Goal: Task Accomplishment & Management: Manage account settings

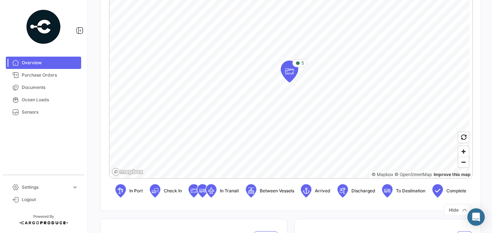
scroll to position [189, 0]
click at [295, 65] on div "5" at bounding box center [300, 63] width 15 height 8
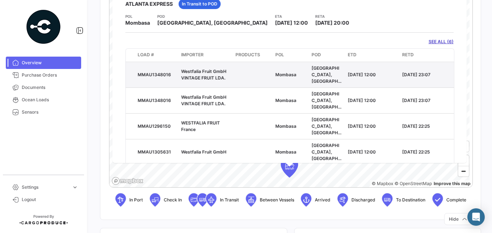
scroll to position [0, 0]
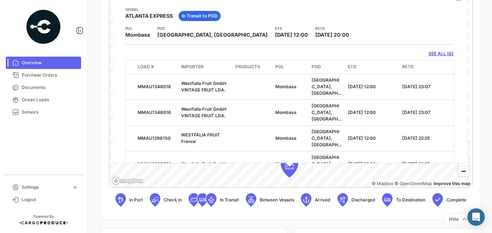
click at [391, 200] on icon at bounding box center [387, 199] width 7 height 15
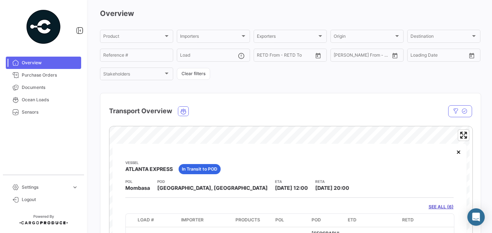
scroll to position [27, 0]
drag, startPoint x: 450, startPoint y: 154, endPoint x: 429, endPoint y: 180, distance: 33.7
click at [429, 180] on div "POL Mombasa POD [GEOGRAPHIC_DATA], [GEOGRAPHIC_DATA] ETA [DATE] 12:00 [PERSON_N…" at bounding box center [289, 185] width 328 height 13
click at [452, 155] on button "×" at bounding box center [459, 152] width 14 height 14
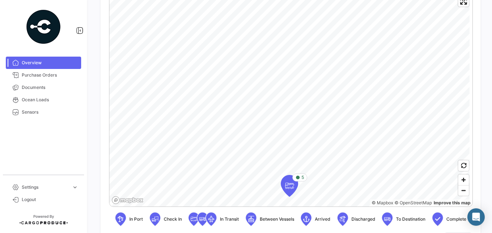
scroll to position [161, 0]
click at [391, 219] on icon at bounding box center [387, 218] width 7 height 15
click at [347, 221] on icon at bounding box center [342, 218] width 7 height 15
click at [310, 218] on icon at bounding box center [306, 218] width 7 height 15
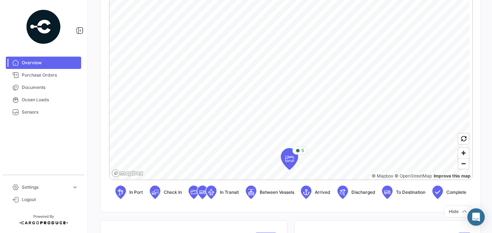
scroll to position [188, 0]
click at [159, 190] on icon at bounding box center [155, 191] width 7 height 15
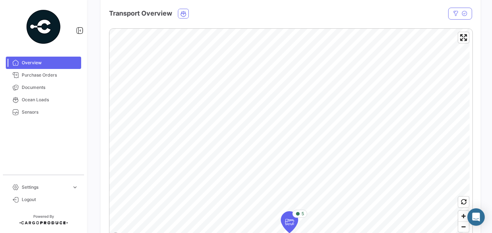
scroll to position [124, 0]
click at [459, 40] on span "Enter fullscreen" at bounding box center [464, 38] width 11 height 11
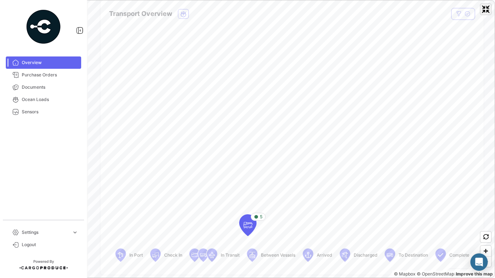
click at [484, 9] on span "Exit fullscreen" at bounding box center [486, 9] width 11 height 11
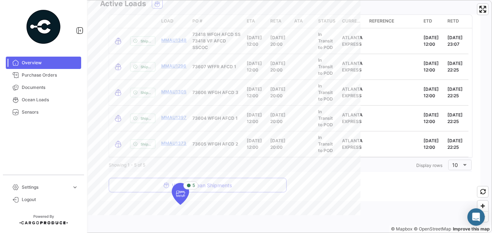
scroll to position [718, 0]
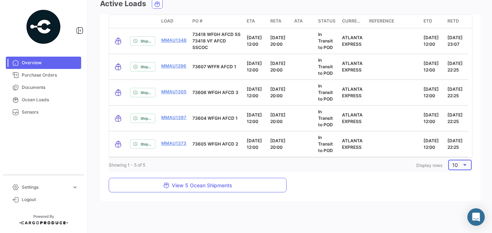
click at [455, 168] on div "10" at bounding box center [456, 165] width 9 height 6
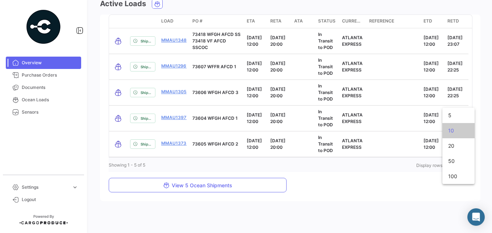
click at [408, 189] on div at bounding box center [246, 116] width 492 height 233
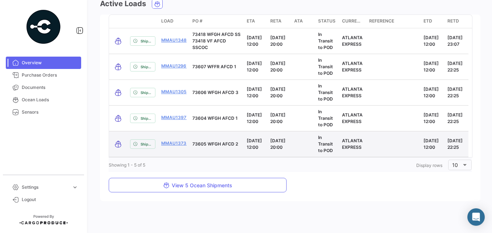
scroll to position [734, 0]
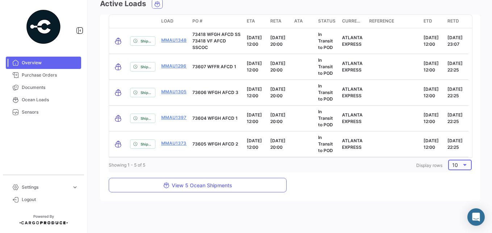
click at [454, 166] on div "10" at bounding box center [456, 165] width 9 height 6
click at [452, 178] on span "20" at bounding box center [458, 180] width 21 height 15
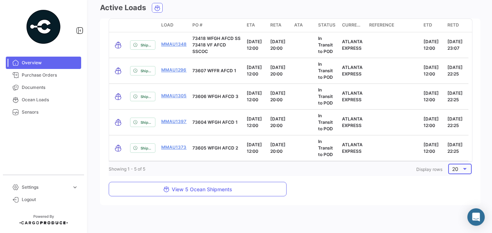
scroll to position [710, 0]
click at [455, 171] on div "20" at bounding box center [456, 168] width 9 height 6
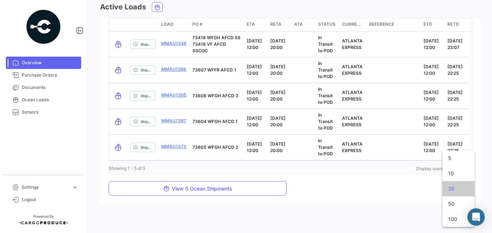
click at [346, 196] on div at bounding box center [246, 116] width 492 height 233
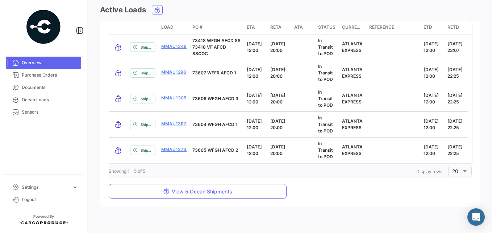
scroll to position [734, 0]
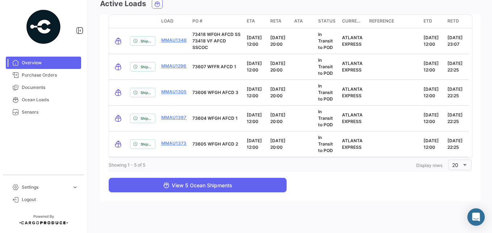
click at [211, 187] on span "View 5 Ocean Shipments" at bounding box center [197, 185] width 69 height 6
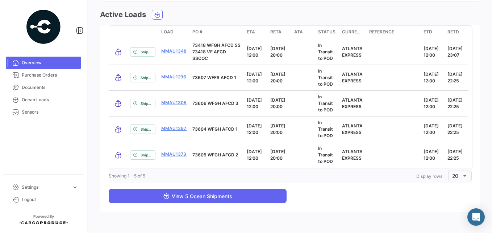
scroll to position [601, 0]
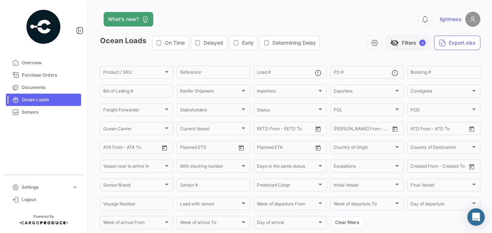
click at [398, 43] on button "visibility_off Filters ✓" at bounding box center [408, 43] width 45 height 14
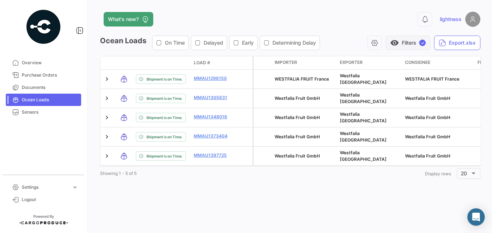
click at [398, 43] on span "visibility" at bounding box center [394, 42] width 9 height 9
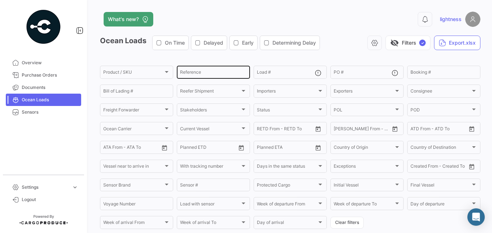
click at [200, 74] on input "Reference" at bounding box center [213, 73] width 67 height 5
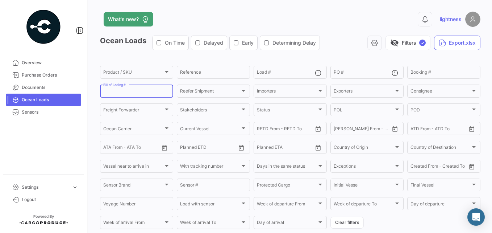
click at [133, 95] on input "Bill of Lading #" at bounding box center [136, 92] width 67 height 5
type input "259486988"
click at [285, 90] on div "Importers" at bounding box center [287, 92] width 60 height 5
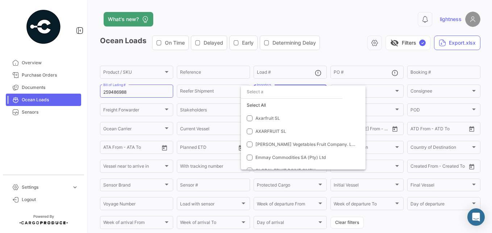
click at [217, 94] on div at bounding box center [246, 116] width 492 height 233
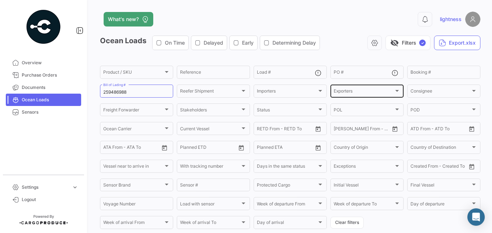
click at [341, 88] on div "Exporters Exporters" at bounding box center [367, 90] width 67 height 14
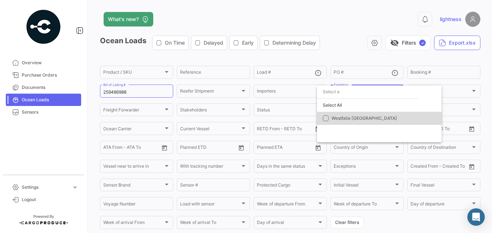
click at [336, 117] on span "Westfalia [GEOGRAPHIC_DATA]" at bounding box center [365, 117] width 66 height 5
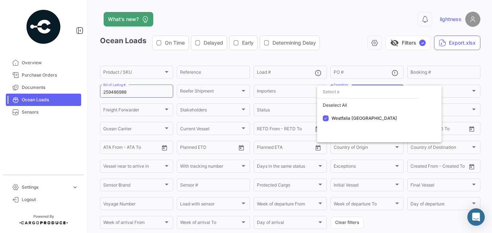
click at [428, 71] on div at bounding box center [246, 116] width 492 height 233
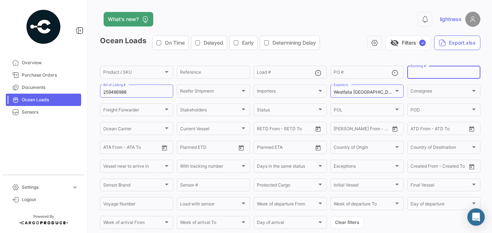
click at [428, 71] on input "Booking #" at bounding box center [444, 73] width 67 height 5
type input "259486988"
click at [428, 91] on span "Consignee" at bounding box center [422, 91] width 22 height 5
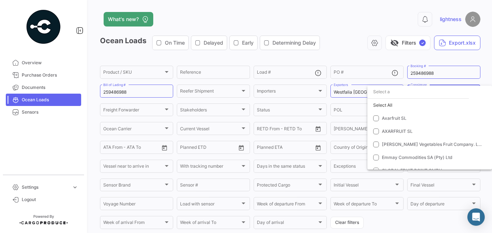
click at [389, 92] on input "dropdown search" at bounding box center [418, 91] width 101 height 13
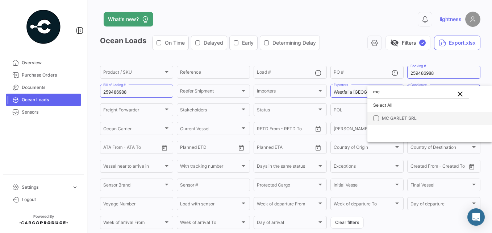
type input "mc"
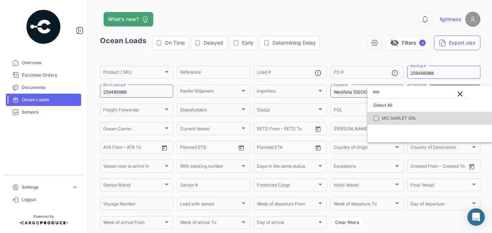
click at [386, 116] on span "MC GARLET SRL" at bounding box center [399, 117] width 35 height 5
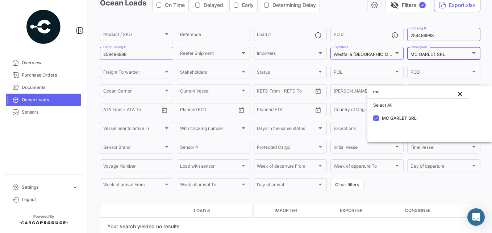
scroll to position [73, 0]
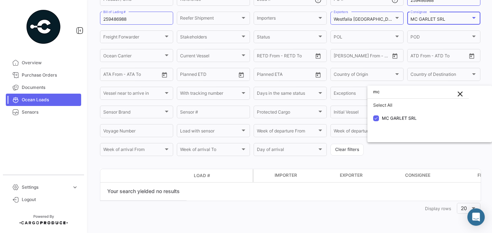
click at [203, 204] on div at bounding box center [246, 116] width 492 height 233
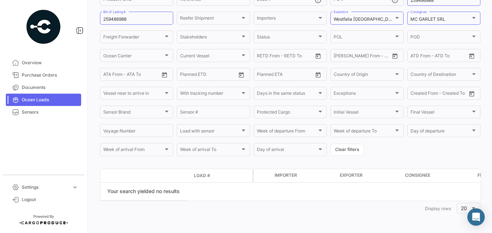
click at [214, 192] on datatable-selection "Your search yielded no results" at bounding box center [290, 191] width 381 height 18
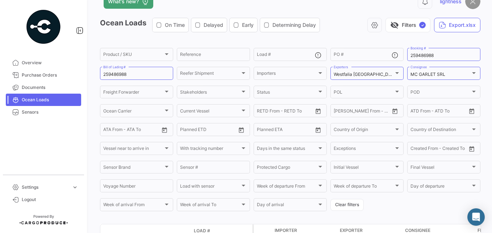
scroll to position [0, 0]
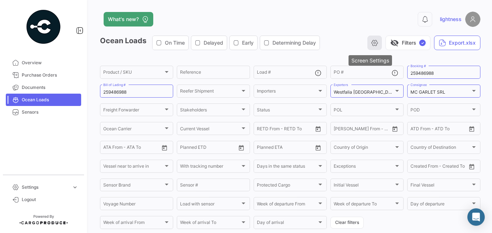
click at [371, 40] on icon "button" at bounding box center [374, 42] width 7 height 7
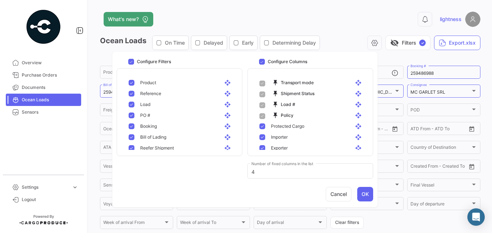
click at [332, 20] on div "0 lightness" at bounding box center [395, 19] width 171 height 15
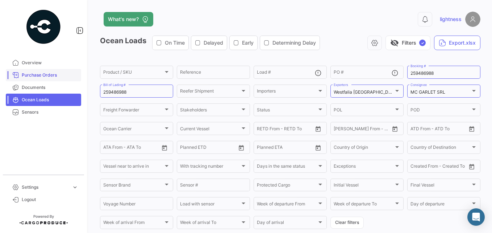
click at [47, 78] on span "Purchase Orders" at bounding box center [50, 75] width 57 height 7
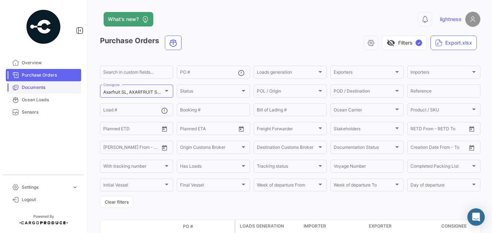
click at [6, 69] on link "Purchase Orders" at bounding box center [43, 75] width 75 height 12
click at [165, 90] on div at bounding box center [167, 91] width 4 height 2
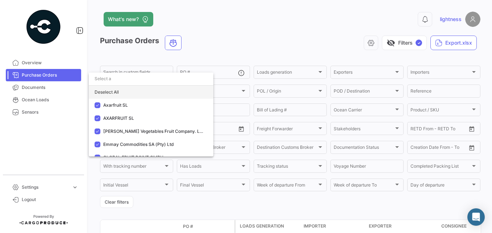
click at [110, 91] on div "Deselect All" at bounding box center [151, 92] width 125 height 13
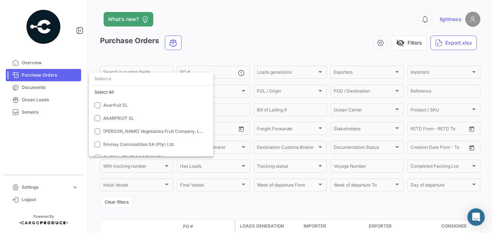
click at [105, 78] on input "dropdown search" at bounding box center [151, 78] width 125 height 13
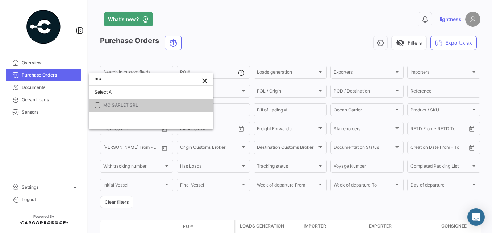
type input "mc"
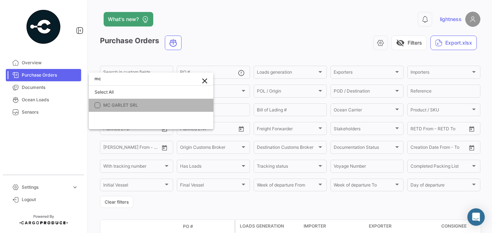
click at [117, 108] on span "MC GARLET SRL" at bounding box center [153, 105] width 101 height 7
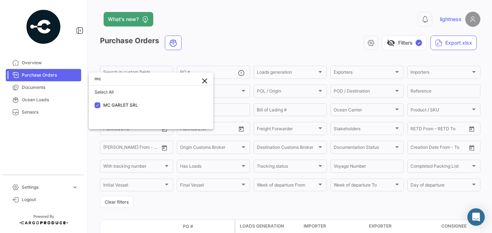
click at [276, 42] on div at bounding box center [246, 116] width 492 height 233
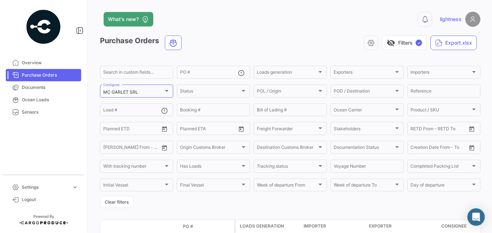
scroll to position [54, 0]
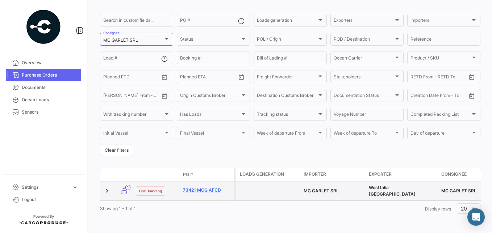
click at [203, 187] on link "73421 MCG AFCD" at bounding box center [207, 190] width 49 height 7
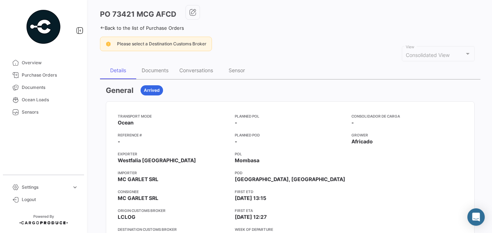
scroll to position [31, 0]
click at [156, 69] on div "Documents" at bounding box center [155, 70] width 27 height 6
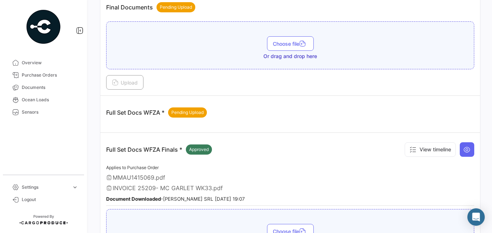
scroll to position [272, 0]
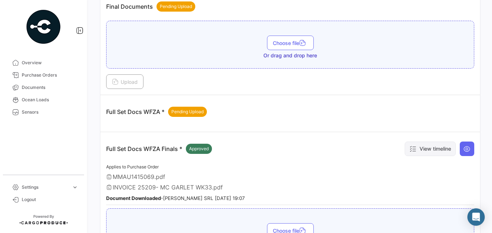
click at [418, 144] on button "View timeline" at bounding box center [430, 148] width 51 height 14
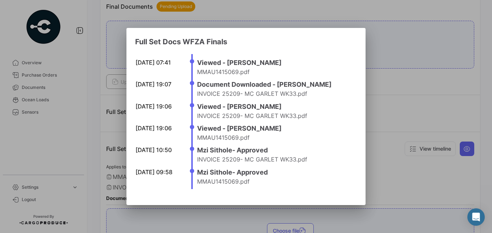
click at [323, 146] on h4 "Mzi Sithole - Approved" at bounding box center [275, 150] width 156 height 10
click at [393, 165] on div at bounding box center [246, 116] width 492 height 233
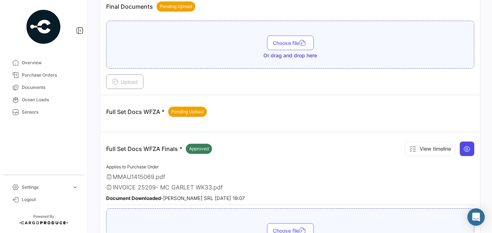
click at [464, 149] on icon at bounding box center [467, 148] width 7 height 7
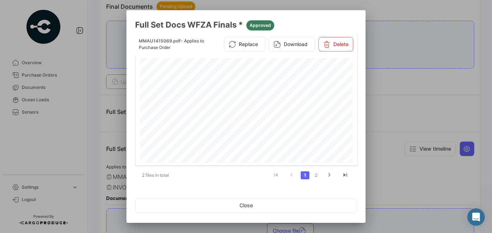
scroll to position [961, 0]
click at [329, 175] on icon "go to next page" at bounding box center [329, 175] width 9 height 9
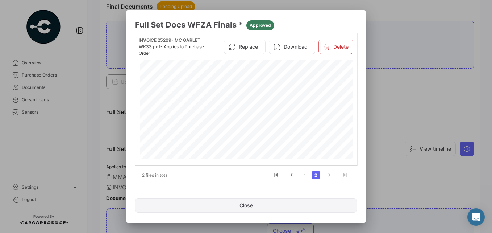
click at [298, 203] on button "Close" at bounding box center [246, 205] width 222 height 14
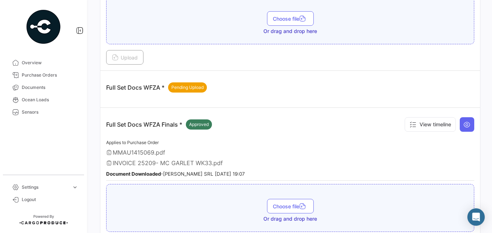
scroll to position [289, 0]
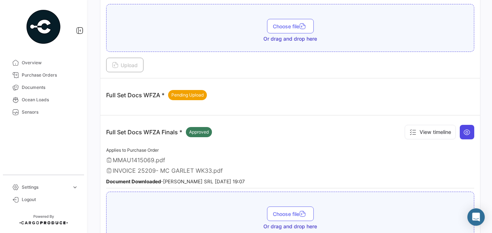
click at [464, 134] on icon at bounding box center [467, 131] width 7 height 7
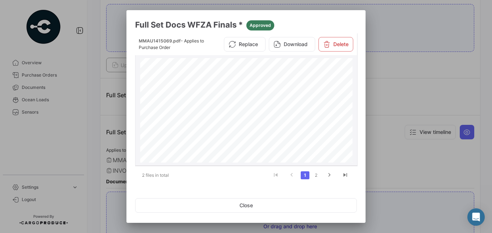
scroll to position [1, 0]
click at [402, 156] on div at bounding box center [246, 116] width 492 height 233
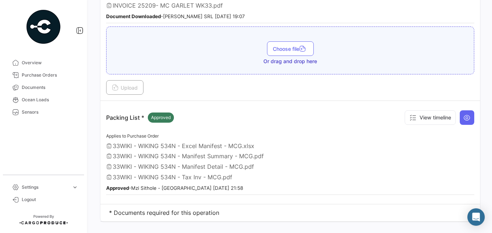
scroll to position [454, 0]
click at [464, 119] on icon at bounding box center [467, 116] width 7 height 7
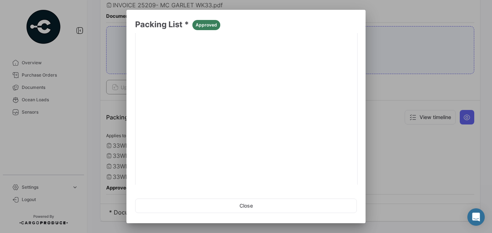
scroll to position [0, 0]
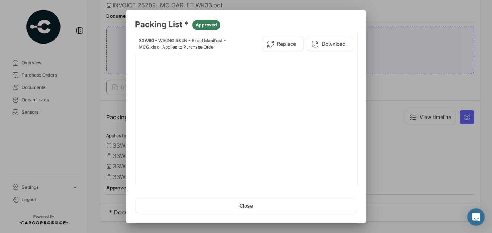
click at [427, 169] on div at bounding box center [246, 116] width 492 height 233
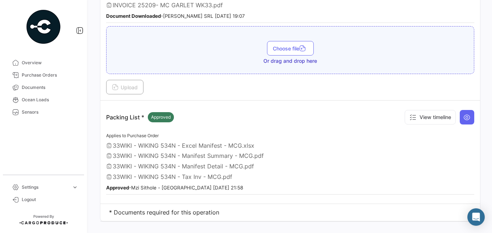
scroll to position [466, 0]
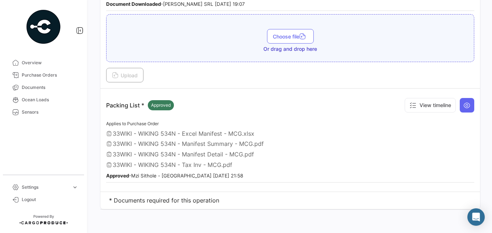
click at [199, 204] on td "* Documents required for this operation" at bounding box center [290, 200] width 380 height 17
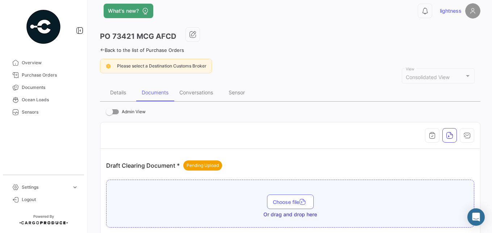
scroll to position [0, 0]
